Goal: Task Accomplishment & Management: Manage account settings

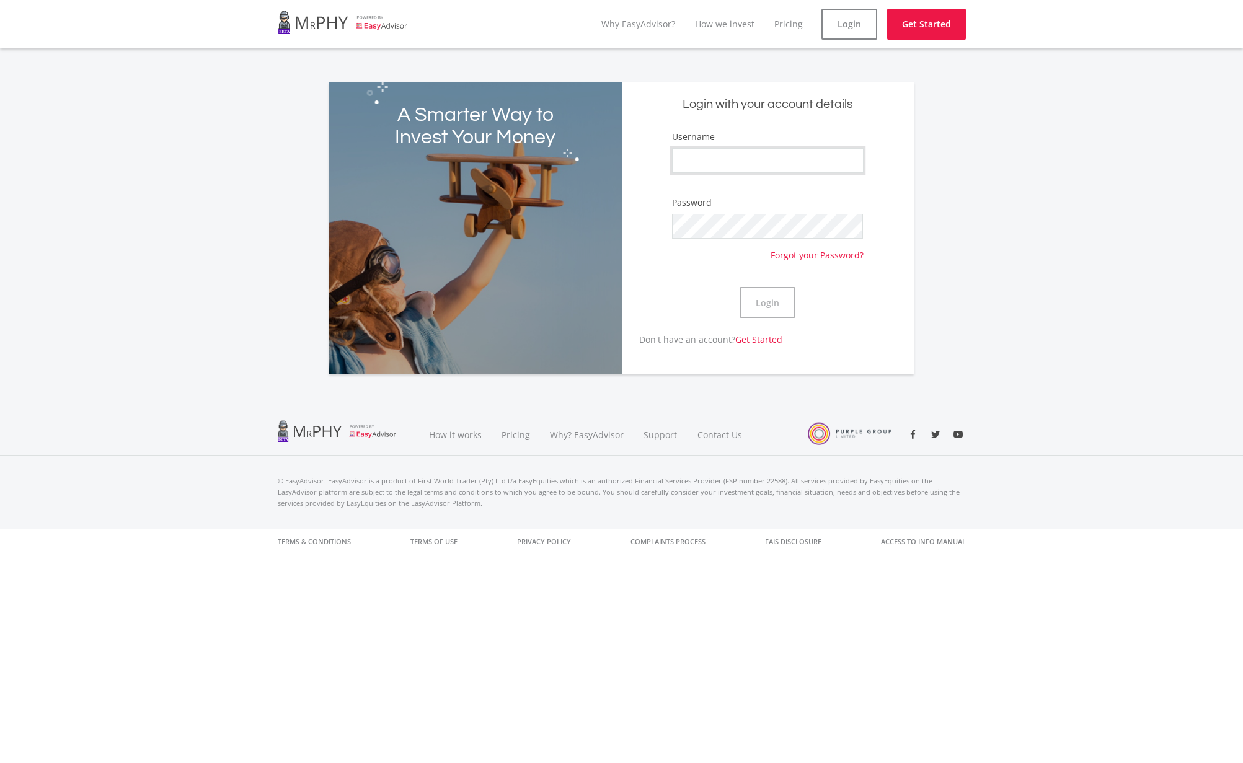
click at [711, 161] on input "Username" at bounding box center [768, 160] width 192 height 25
click at [713, 162] on input "Username" at bounding box center [768, 160] width 192 height 25
click at [713, 163] on input "Username" at bounding box center [768, 160] width 192 height 25
type input "wfongchong"
click at [765, 307] on button "Login" at bounding box center [767, 302] width 56 height 31
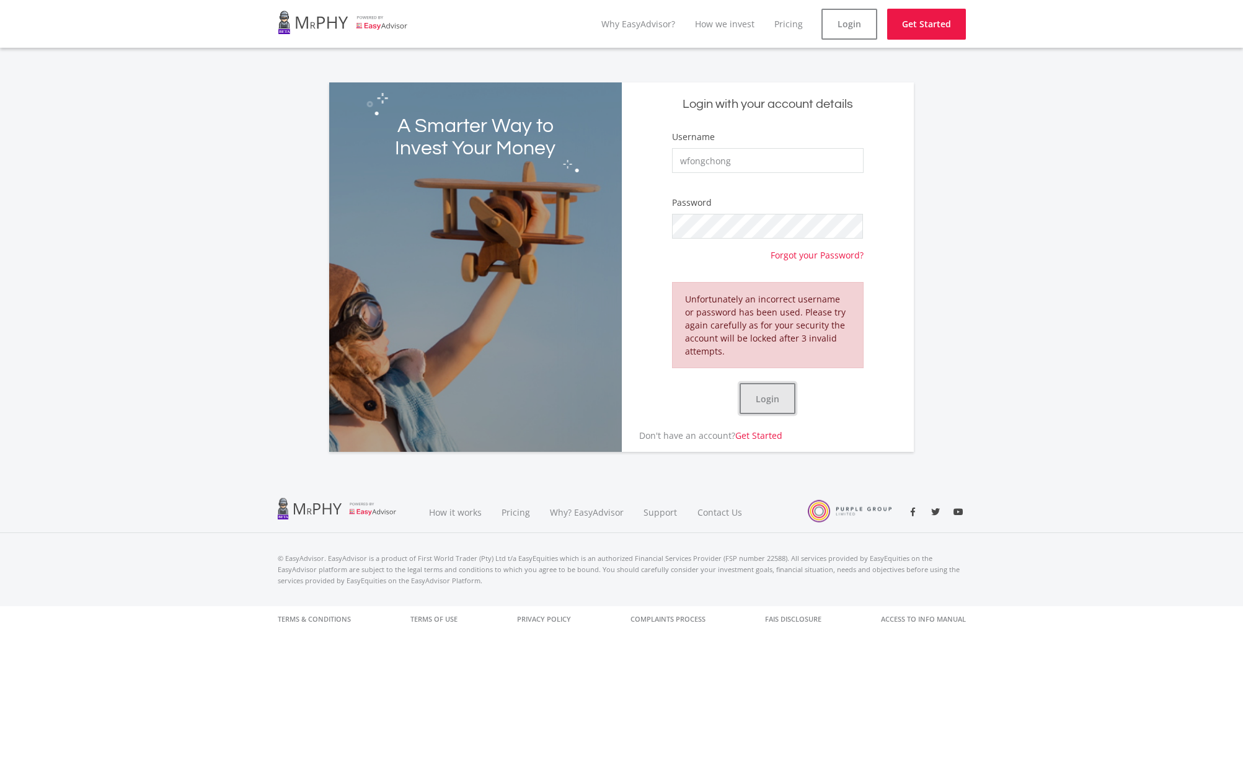
click at [777, 398] on button "Login" at bounding box center [767, 398] width 56 height 31
click at [767, 381] on div "Login" at bounding box center [768, 398] width 192 height 61
click at [771, 394] on button "Login" at bounding box center [767, 398] width 56 height 31
click at [786, 396] on button "Login" at bounding box center [767, 398] width 56 height 31
click at [767, 393] on button "Login" at bounding box center [767, 398] width 56 height 31
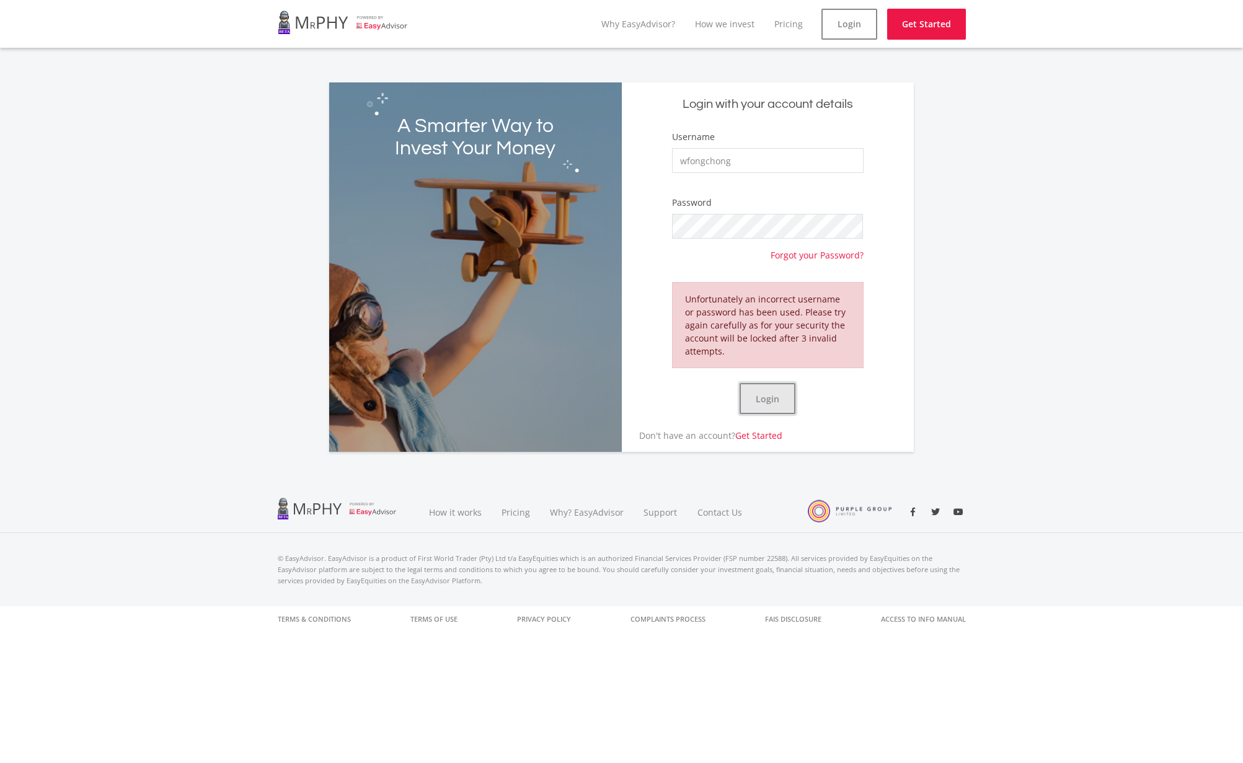
click at [787, 396] on button "Login" at bounding box center [767, 398] width 56 height 31
